Goal: Task Accomplishment & Management: Manage account settings

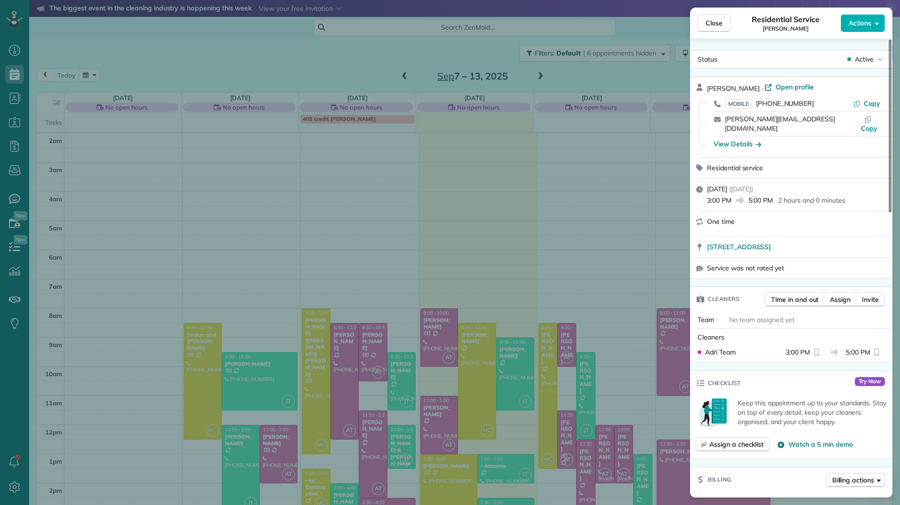
scroll to position [95, 0]
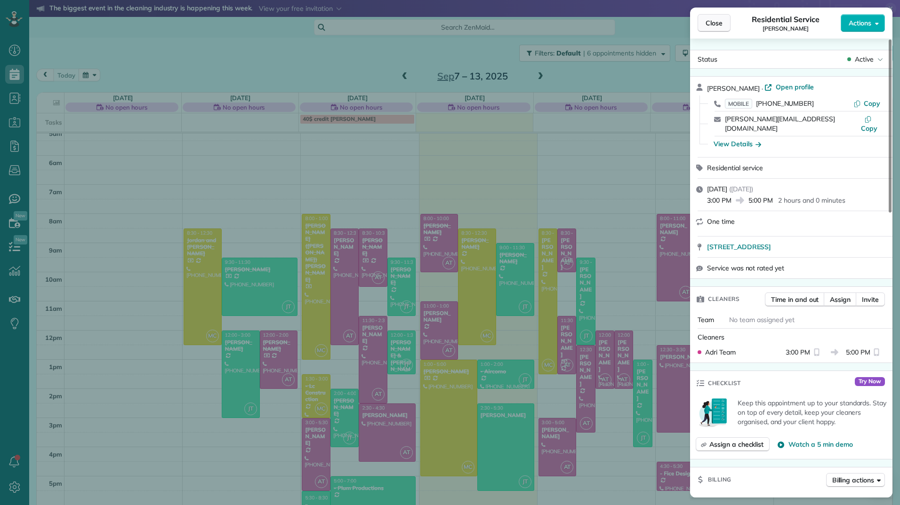
click at [720, 18] on span "Close" at bounding box center [713, 22] width 17 height 9
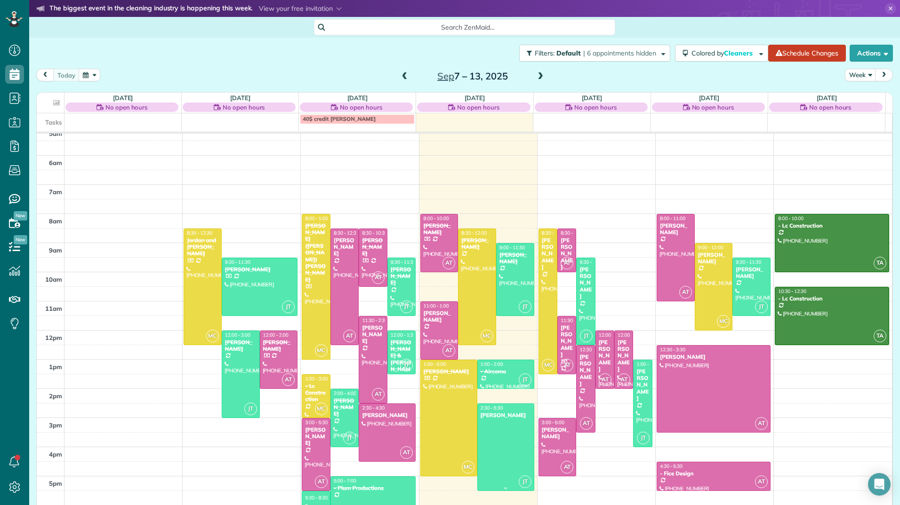
click at [488, 439] on div at bounding box center [506, 447] width 56 height 87
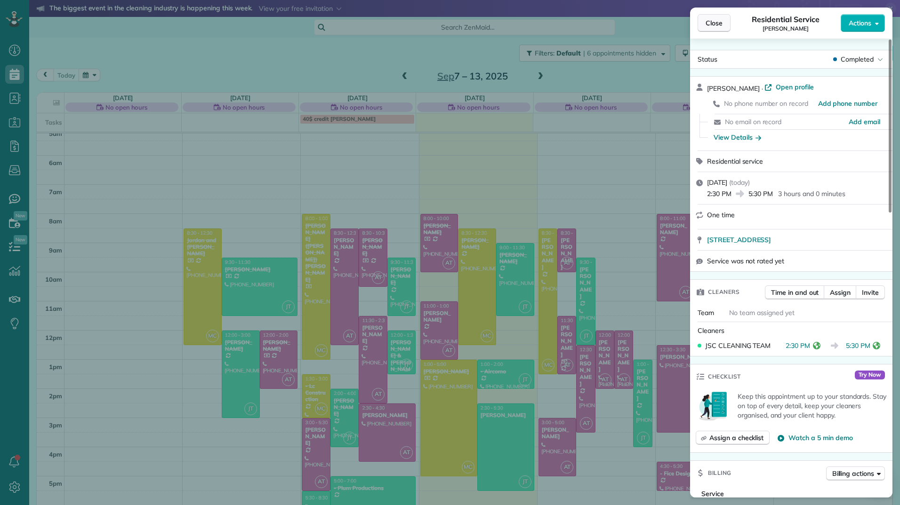
click at [708, 20] on span "Close" at bounding box center [713, 22] width 17 height 9
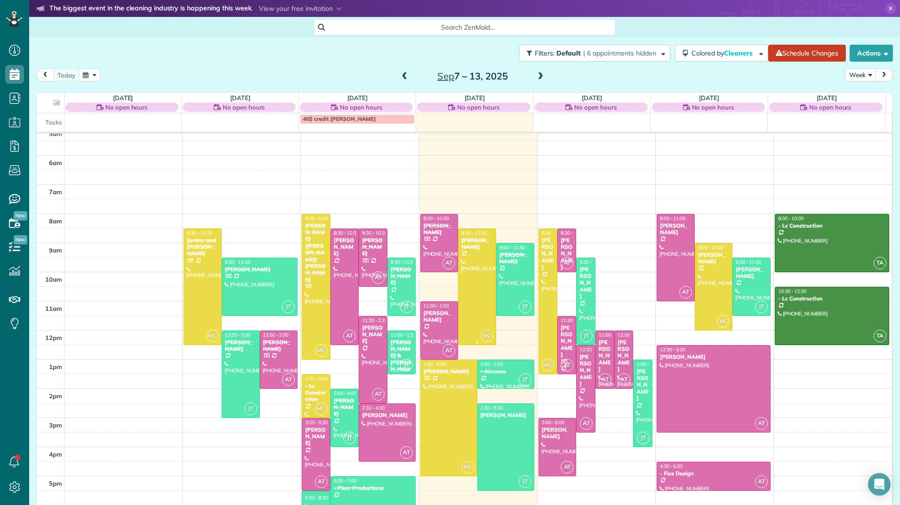
click at [462, 249] on div "[PERSON_NAME]" at bounding box center [477, 244] width 32 height 14
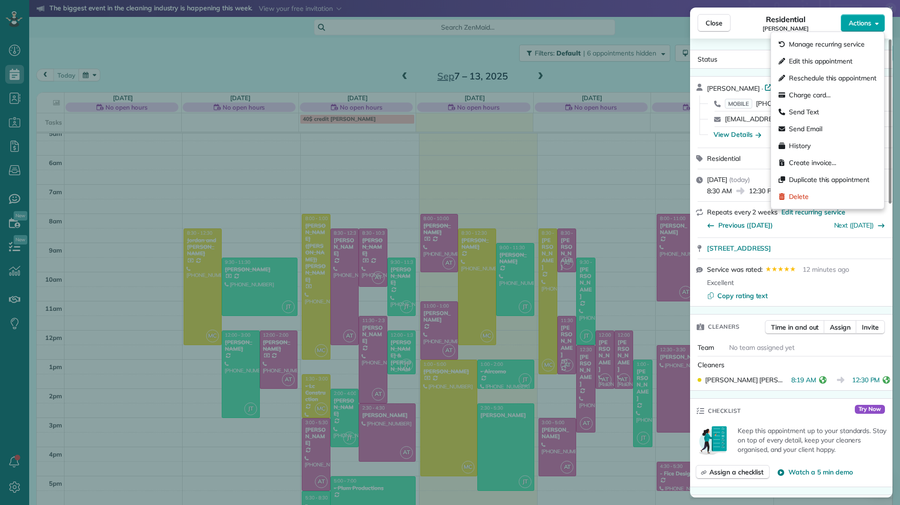
click at [879, 19] on button "Actions" at bounding box center [862, 23] width 44 height 18
click at [799, 58] on span "Edit this appointment" at bounding box center [821, 60] width 64 height 9
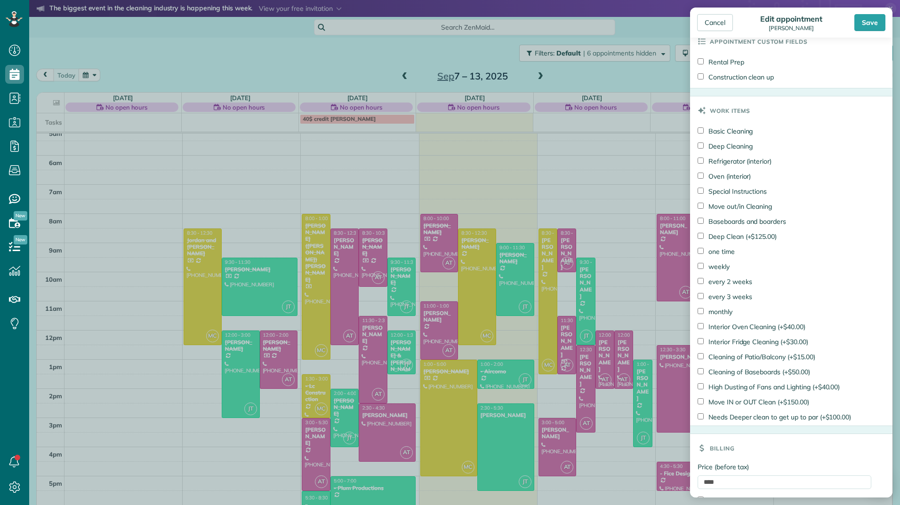
scroll to position [491, 0]
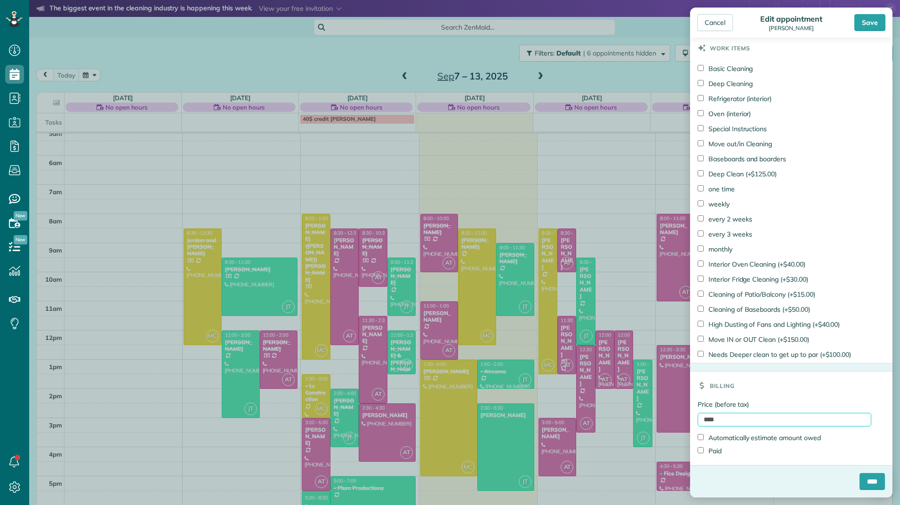
click at [703, 422] on input "****" at bounding box center [784, 420] width 174 height 14
type input "******"
click at [711, 448] on label "Paid" at bounding box center [709, 451] width 24 height 9
click at [864, 480] on input "****" at bounding box center [871, 481] width 25 height 17
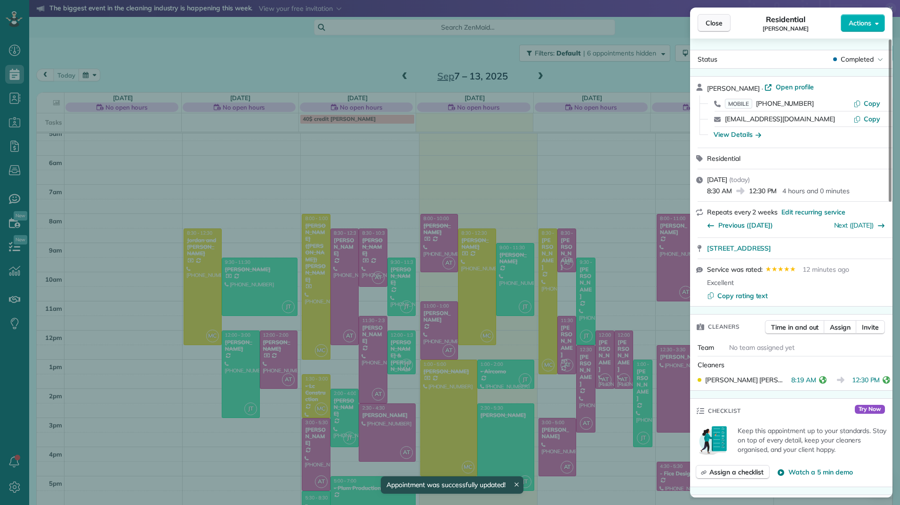
click at [720, 20] on span "Close" at bounding box center [713, 22] width 17 height 9
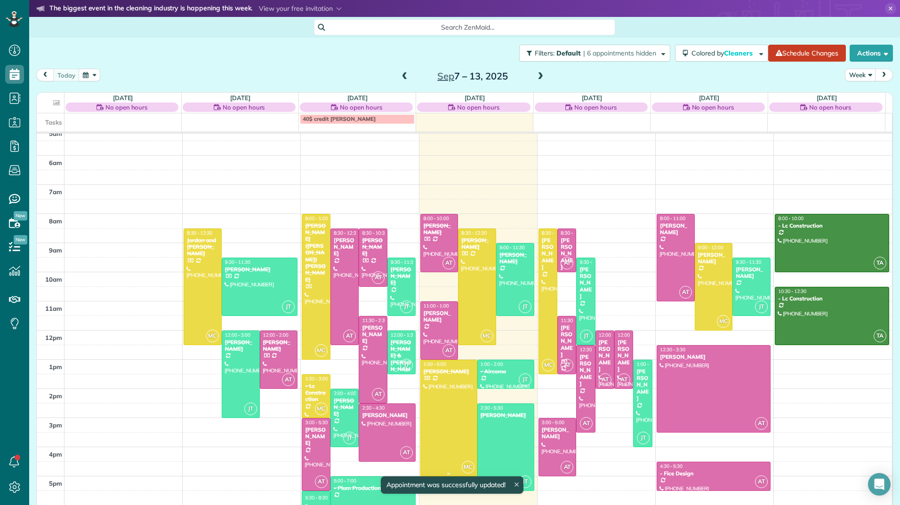
click at [452, 404] on div at bounding box center [449, 418] width 56 height 116
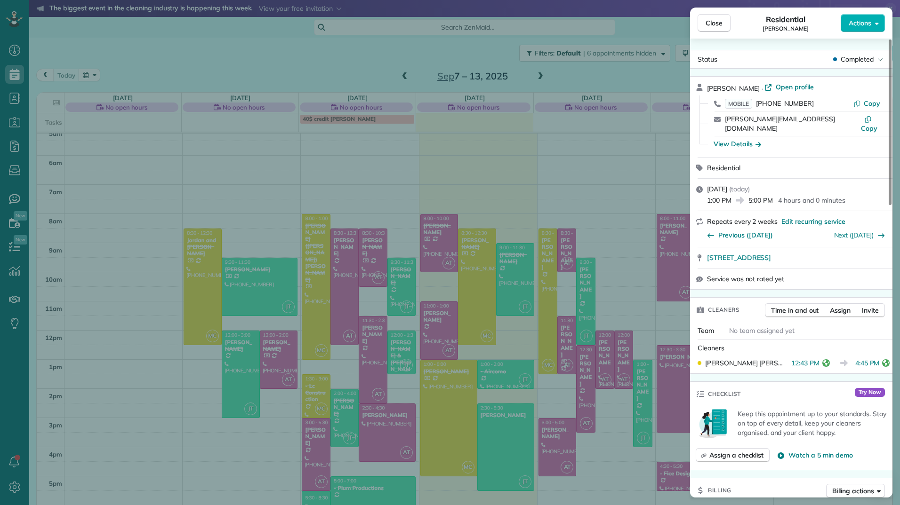
click at [312, 280] on div "Close Residential [PERSON_NAME] Actions Status Completed [PERSON_NAME] · Open p…" at bounding box center [450, 252] width 900 height 505
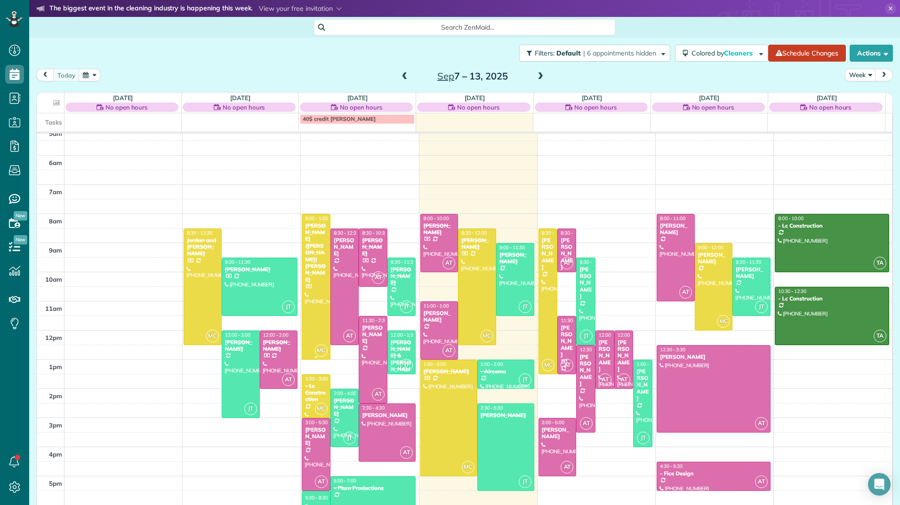
click at [312, 280] on div at bounding box center [316, 287] width 28 height 145
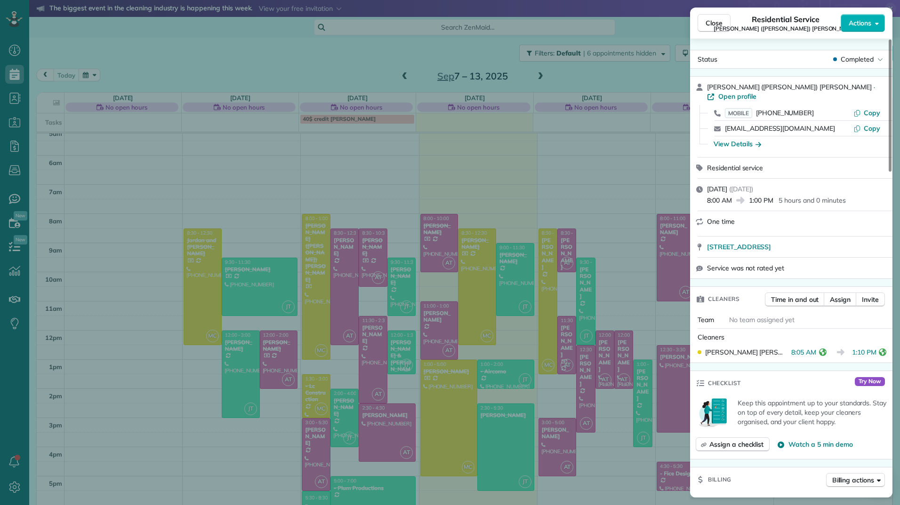
click at [309, 392] on div "Close Residential Service [PERSON_NAME] ([PERSON_NAME]) [PERSON_NAME] Actions S…" at bounding box center [450, 252] width 900 height 505
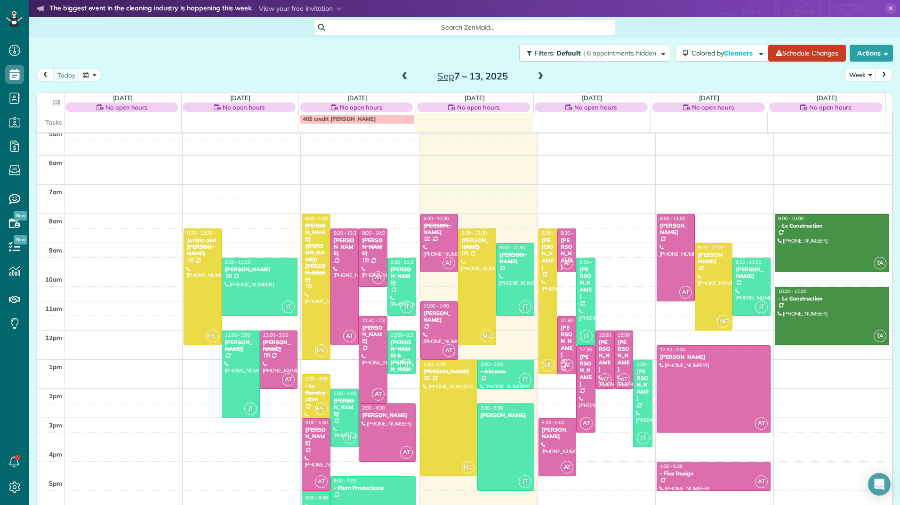
click at [309, 392] on div "- Lc Construction" at bounding box center [315, 393] width 23 height 20
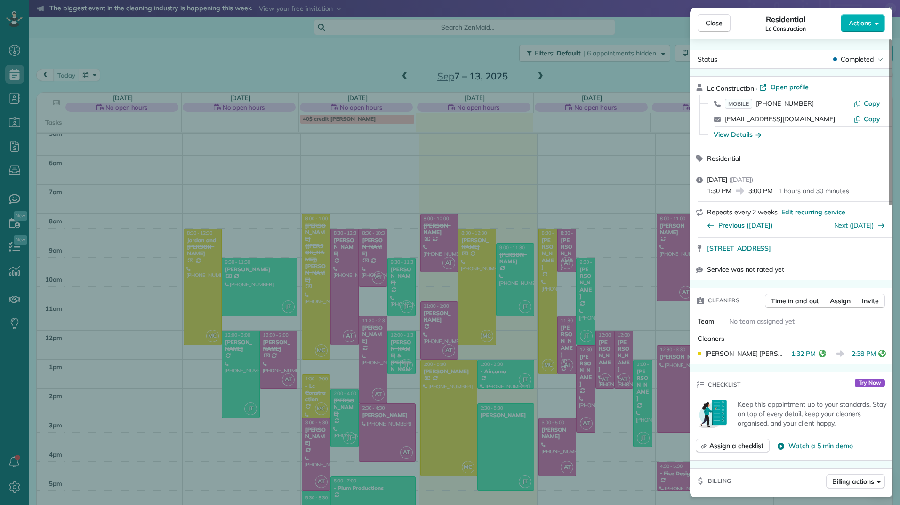
click at [192, 272] on div "Close Residential Lc Construction Actions Status Completed Lc Construction · Op…" at bounding box center [450, 252] width 900 height 505
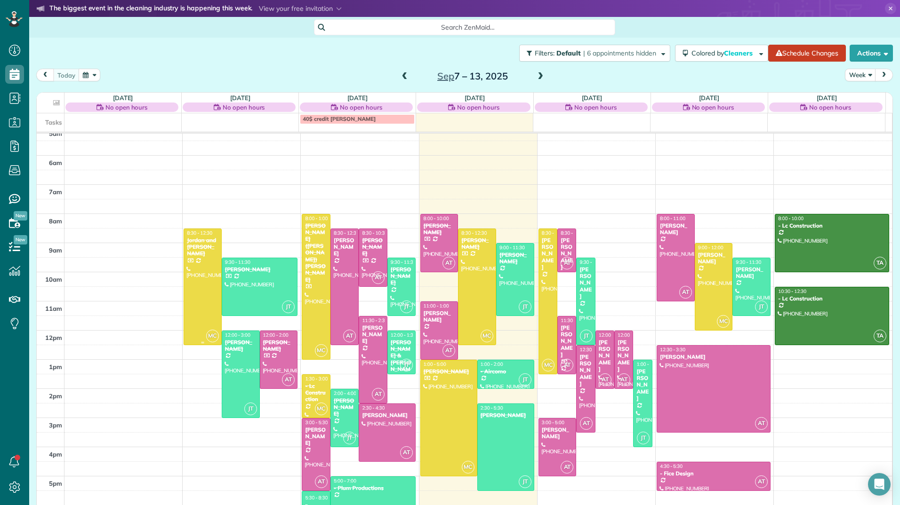
click at [191, 272] on div at bounding box center [202, 287] width 37 height 116
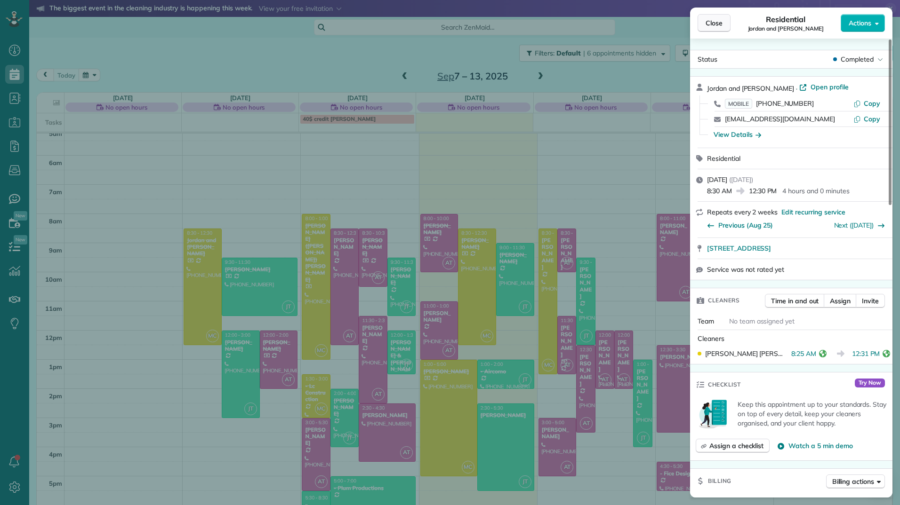
click at [706, 23] on span "Close" at bounding box center [713, 22] width 17 height 9
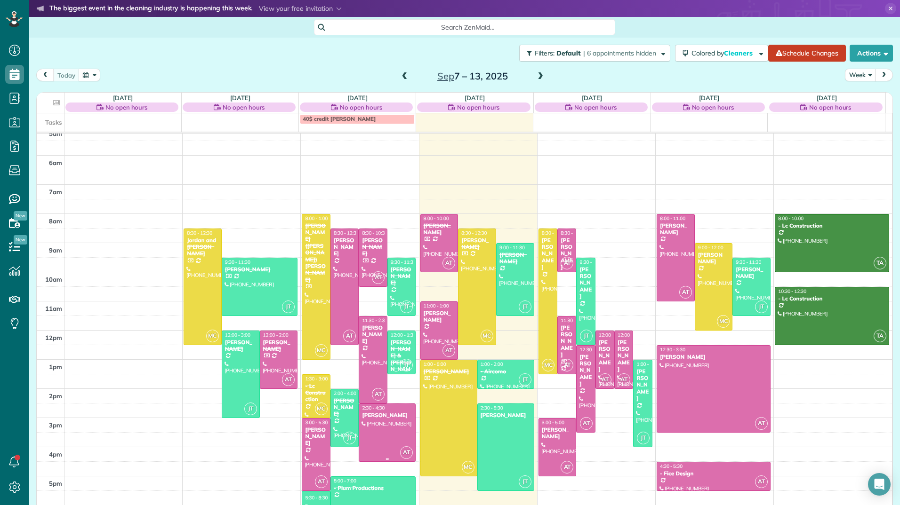
click at [386, 438] on div at bounding box center [387, 432] width 56 height 57
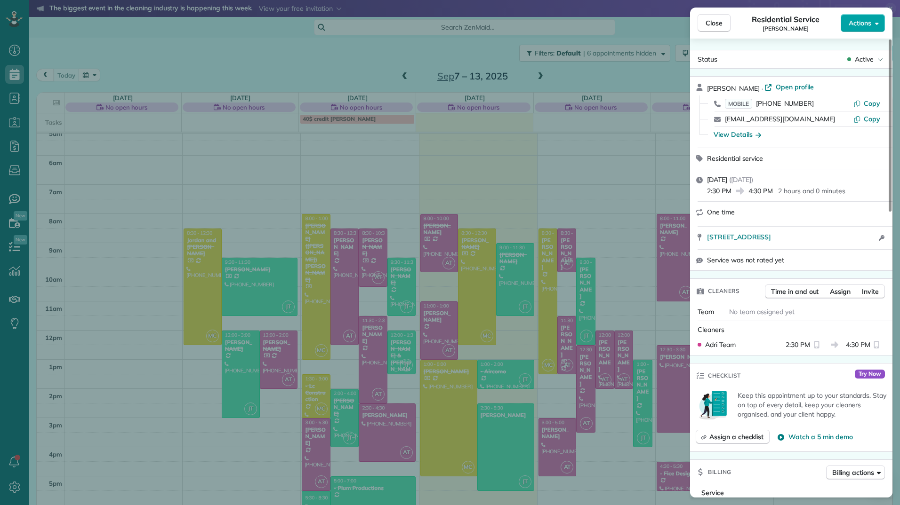
click at [868, 22] on span "Actions" at bounding box center [859, 22] width 23 height 9
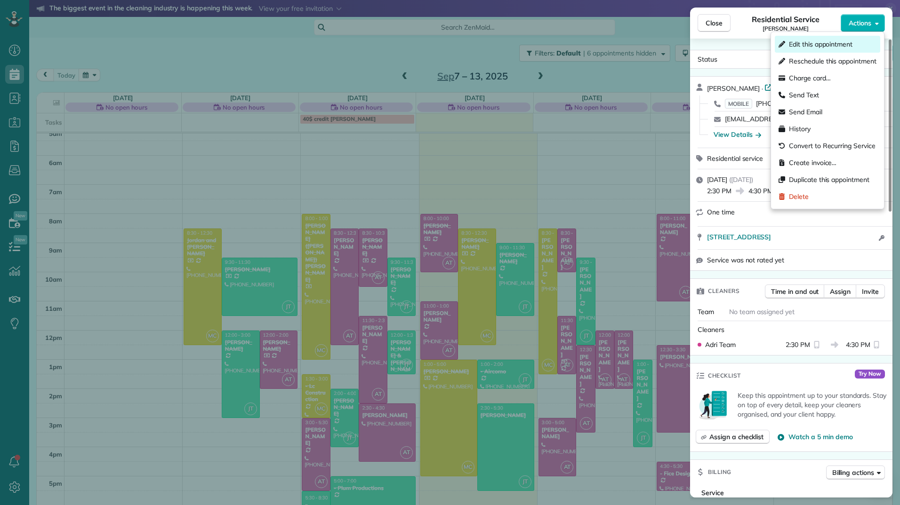
click at [810, 49] on div "Edit this appointment" at bounding box center [827, 44] width 105 height 17
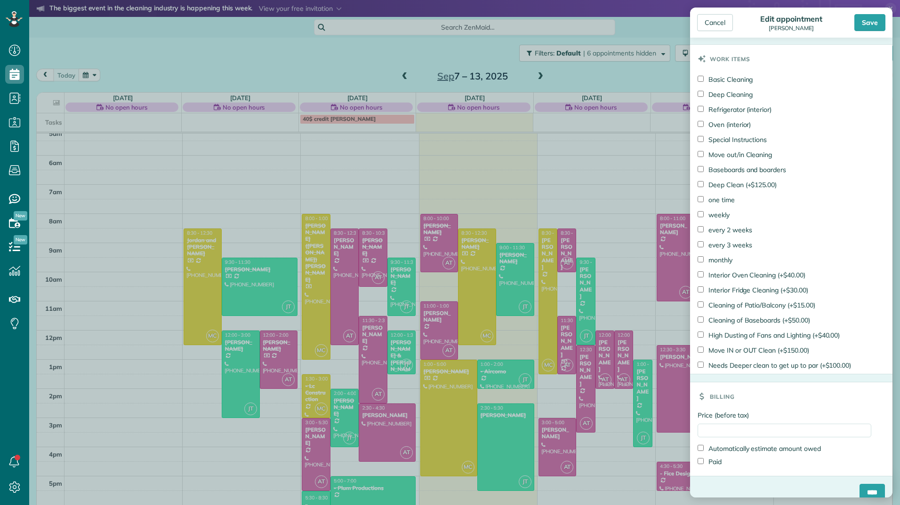
scroll to position [491, 0]
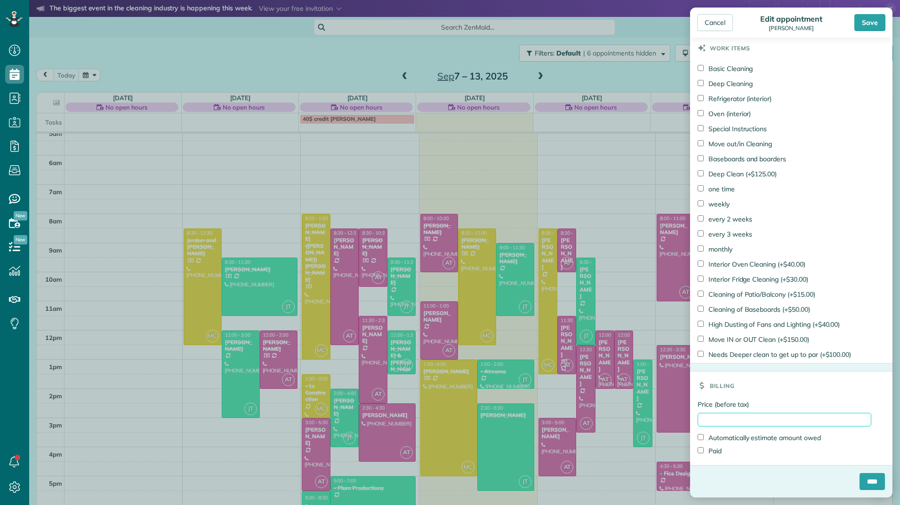
click at [721, 419] on input "Price (before tax)" at bounding box center [784, 420] width 174 height 14
type input "******"
click at [721, 449] on label "Paid" at bounding box center [709, 451] width 24 height 9
drag, startPoint x: 865, startPoint y: 473, endPoint x: 871, endPoint y: 472, distance: 5.5
click at [866, 473] on form "Status Active Active Stand-By Cancelled Meeting" at bounding box center [791, 28] width 202 height 939
